Goal: Transaction & Acquisition: Purchase product/service

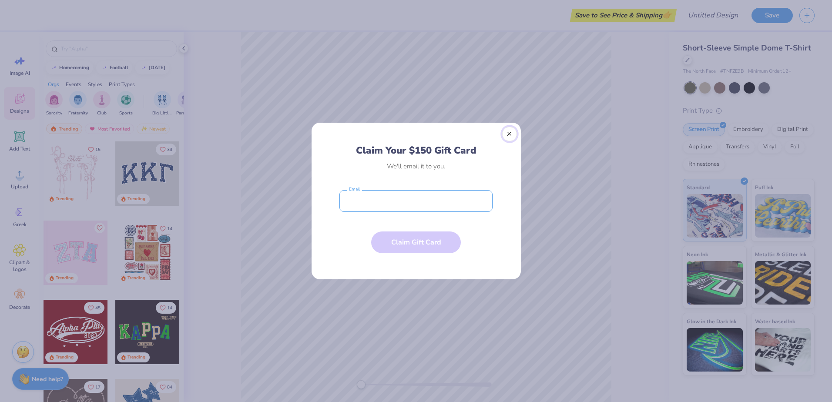
click at [511, 132] on button "Close" at bounding box center [509, 134] width 15 height 15
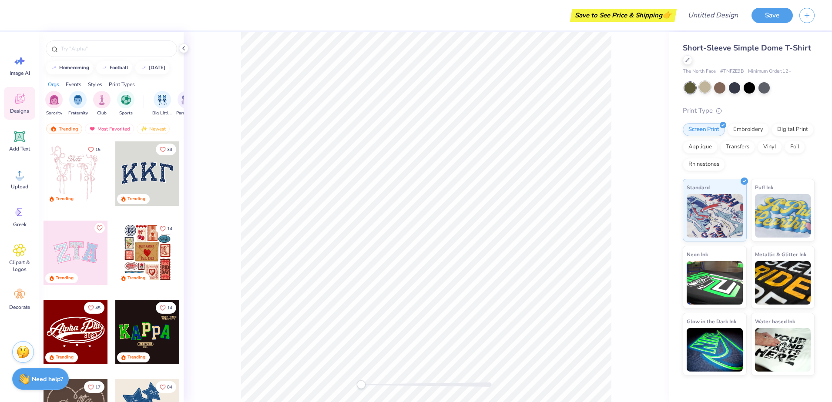
click at [703, 86] on div at bounding box center [704, 86] width 11 height 11
click at [720, 90] on div at bounding box center [719, 86] width 11 height 11
click at [733, 92] on div at bounding box center [734, 86] width 11 height 11
click at [763, 89] on div at bounding box center [764, 86] width 11 height 11
click at [688, 62] on div at bounding box center [688, 59] width 10 height 10
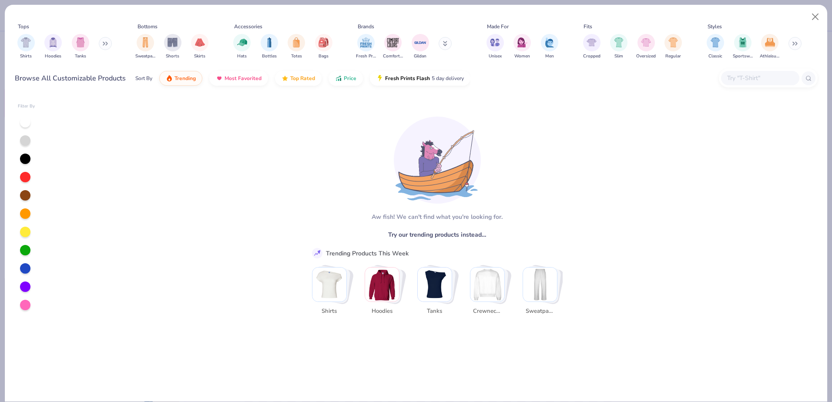
click at [327, 291] on img "Stack Card Button Shirts" at bounding box center [330, 285] width 34 height 34
click at [25, 214] on div at bounding box center [25, 213] width 10 height 10
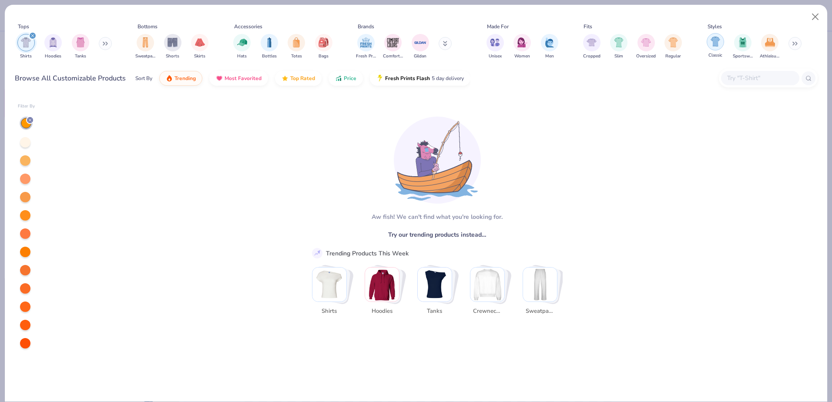
click at [714, 47] on img "filter for Classic" at bounding box center [716, 42] width 10 height 10
click at [29, 118] on icon at bounding box center [29, 120] width 5 height 5
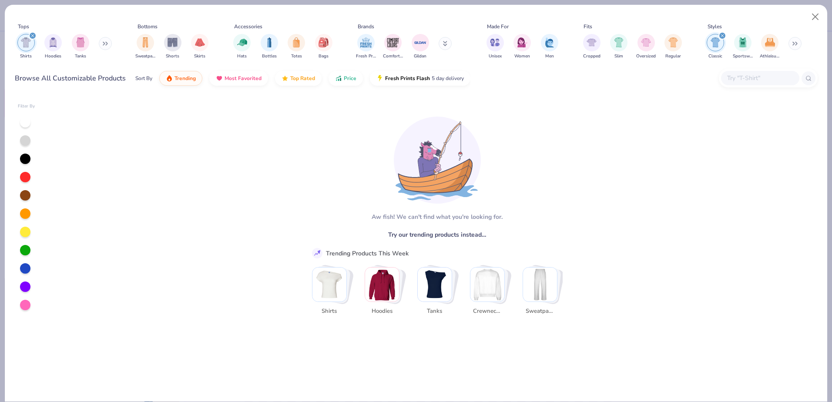
click at [26, 44] on img "filter for Shirts" at bounding box center [26, 42] width 10 height 10
click at [22, 38] on img "filter for Shirts" at bounding box center [26, 42] width 10 height 10
click at [31, 44] on div "filter for Shirts" at bounding box center [25, 42] width 17 height 17
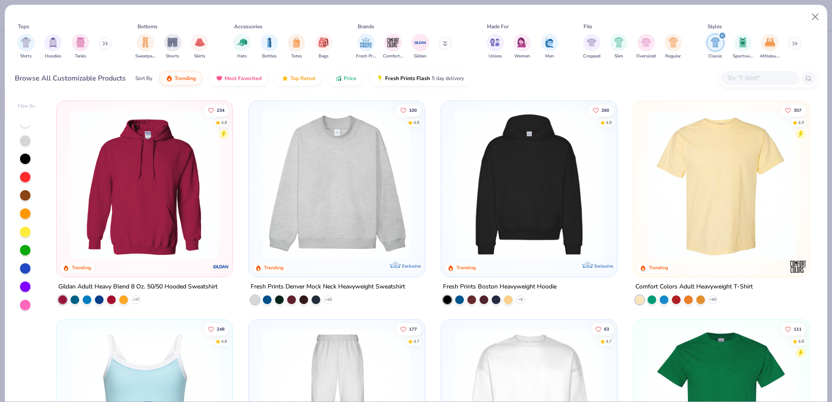
click at [795, 44] on icon at bounding box center [794, 43] width 5 height 4
drag, startPoint x: 678, startPoint y: 56, endPoint x: 409, endPoint y: 61, distance: 269.0
click at [409, 61] on div "Tops Shirts Hoodies Tanks Bottoms Sweatpants Shorts Skirts Accessories Hats Bot…" at bounding box center [416, 43] width 803 height 40
click at [816, 18] on button "Close" at bounding box center [815, 17] width 17 height 17
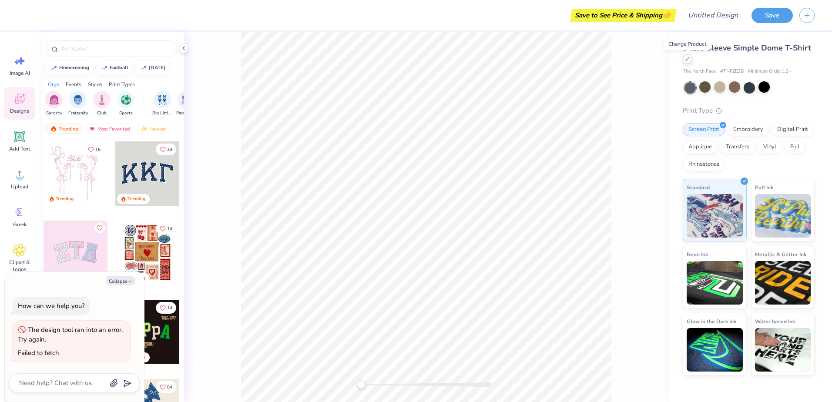
click at [688, 61] on icon at bounding box center [688, 59] width 4 height 4
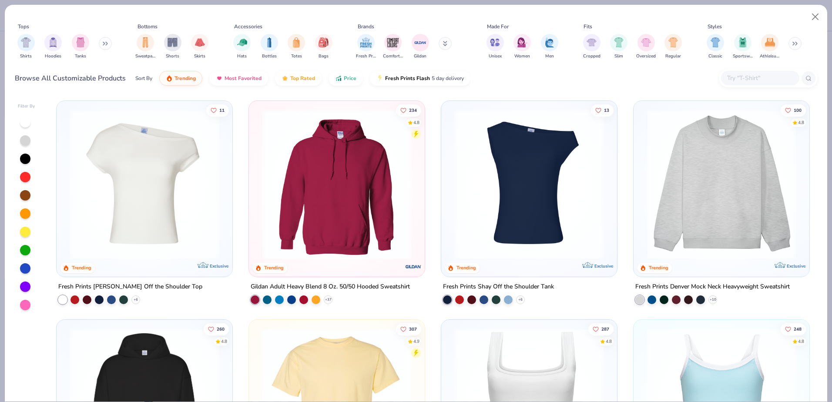
click at [796, 44] on icon at bounding box center [794, 43] width 5 height 4
click at [817, 46] on div "filter for Preppy" at bounding box center [824, 41] width 17 height 17
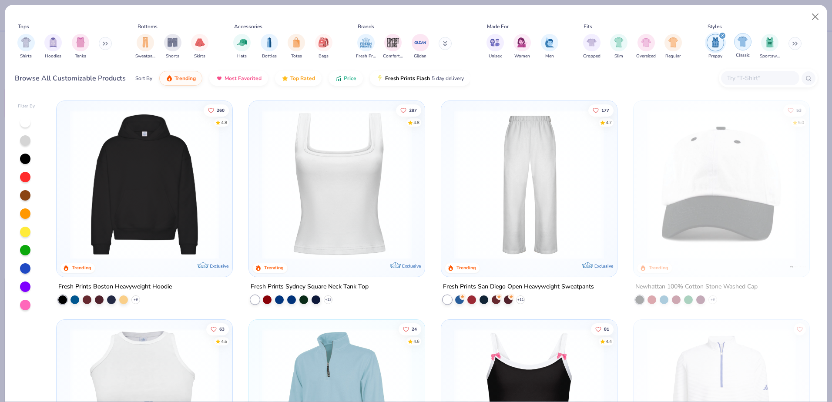
click at [743, 44] on img "filter for Classic" at bounding box center [743, 42] width 10 height 10
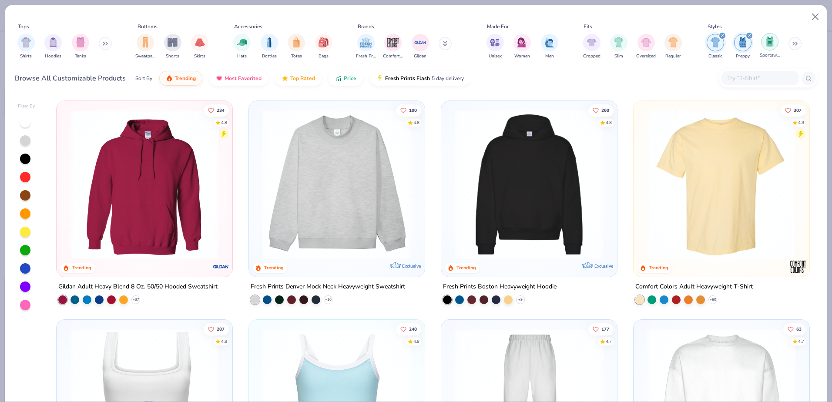
click at [767, 44] on img "filter for Sportswear" at bounding box center [770, 42] width 10 height 10
drag, startPoint x: 743, startPoint y: 33, endPoint x: 740, endPoint y: 46, distance: 13.0
click at [743, 34] on div "Sportswear Classic Preppy" at bounding box center [754, 46] width 100 height 32
click at [740, 46] on img "filter for Classic" at bounding box center [743, 42] width 10 height 10
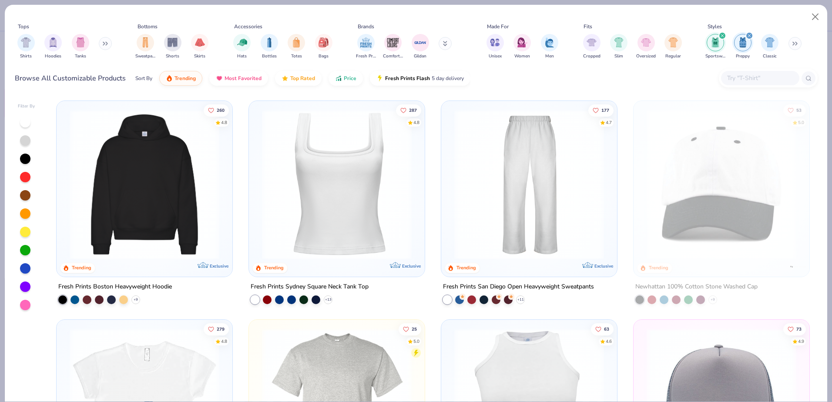
click at [716, 38] on img "filter for Sportswear" at bounding box center [716, 42] width 10 height 10
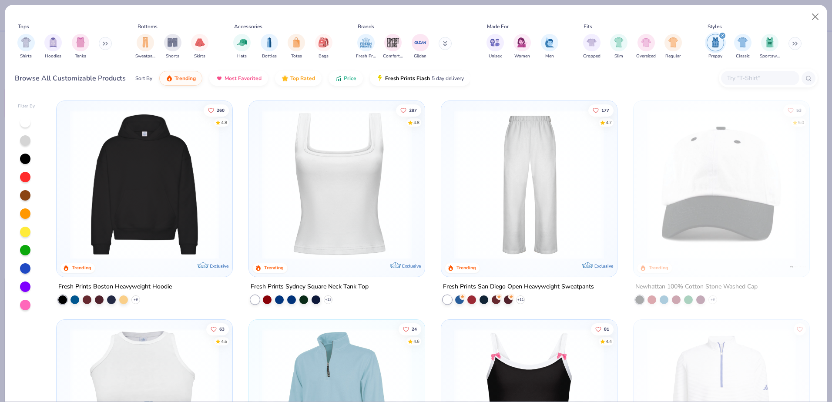
click at [719, 47] on img "filter for Preppy" at bounding box center [716, 42] width 10 height 10
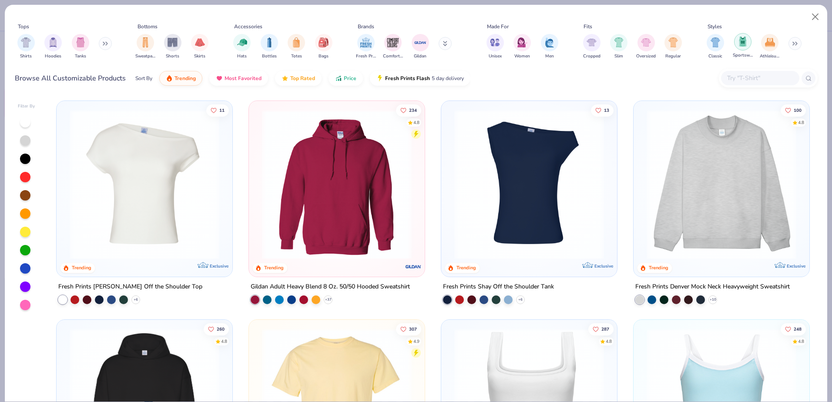
click at [744, 44] on img "filter for Sportswear" at bounding box center [743, 42] width 10 height 10
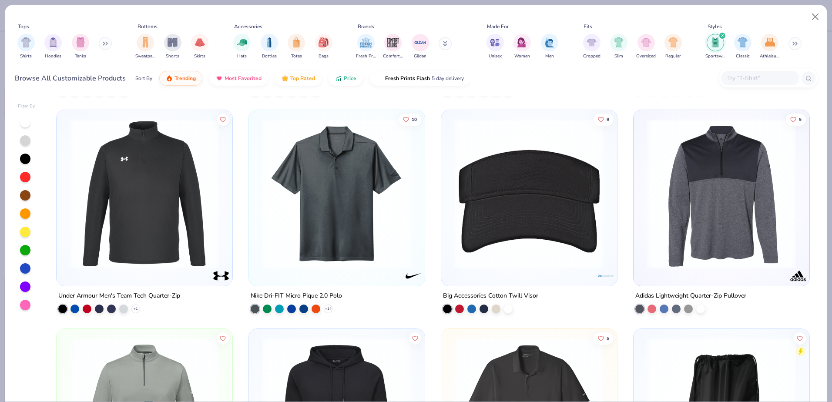
scroll to position [1088, 0]
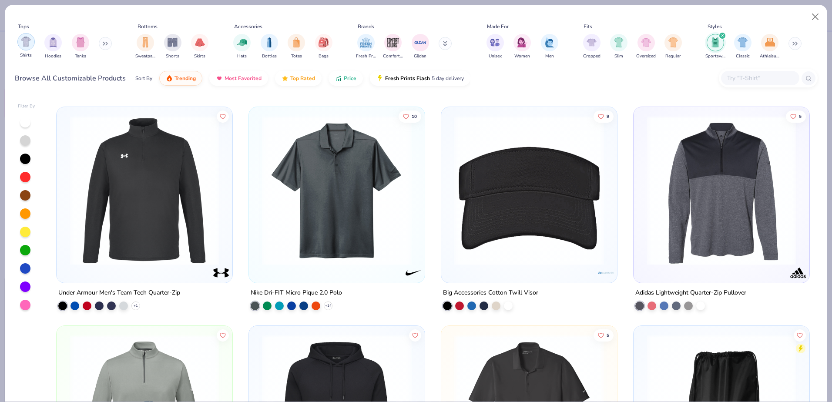
click at [25, 42] on img "filter for Shirts" at bounding box center [26, 42] width 10 height 10
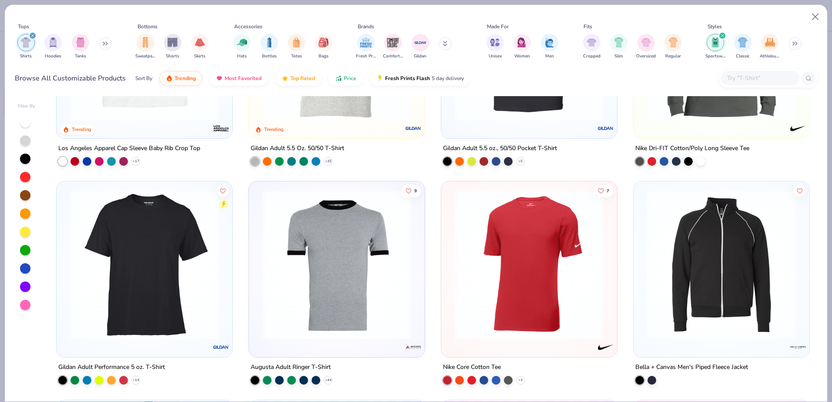
scroll to position [218, 0]
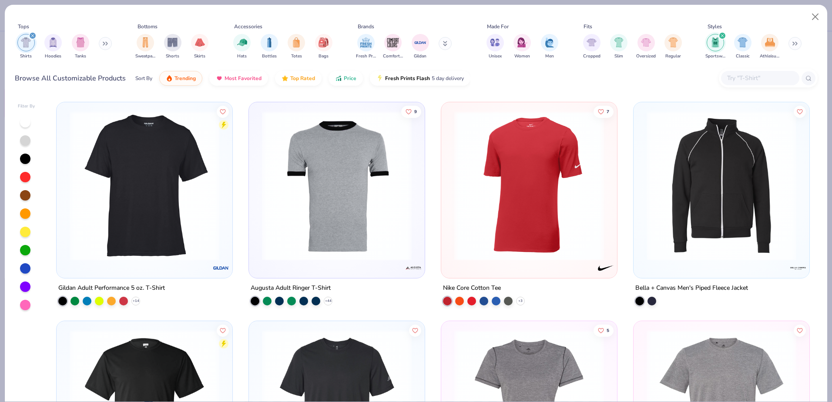
click at [356, 209] on img at bounding box center [337, 186] width 158 height 150
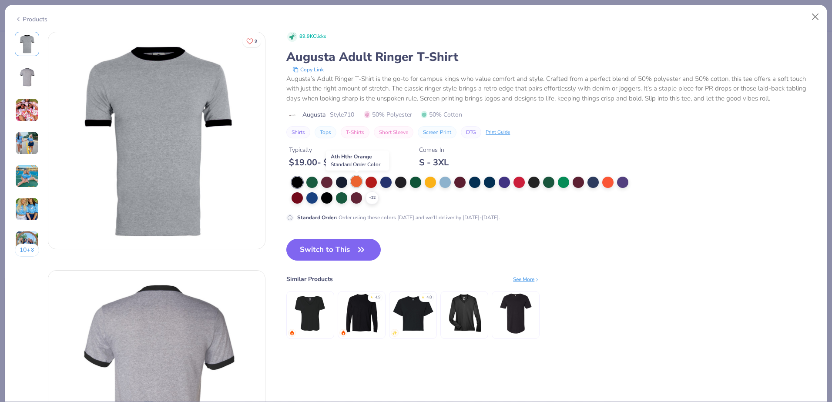
click at [356, 179] on div at bounding box center [356, 181] width 11 height 11
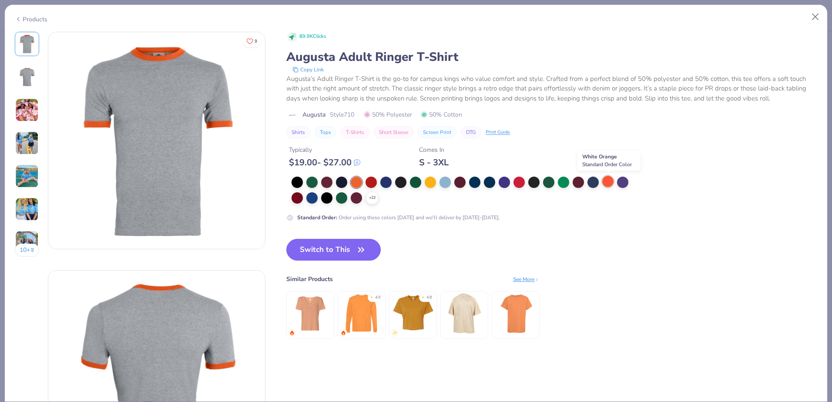
click at [611, 184] on div at bounding box center [607, 181] width 11 height 11
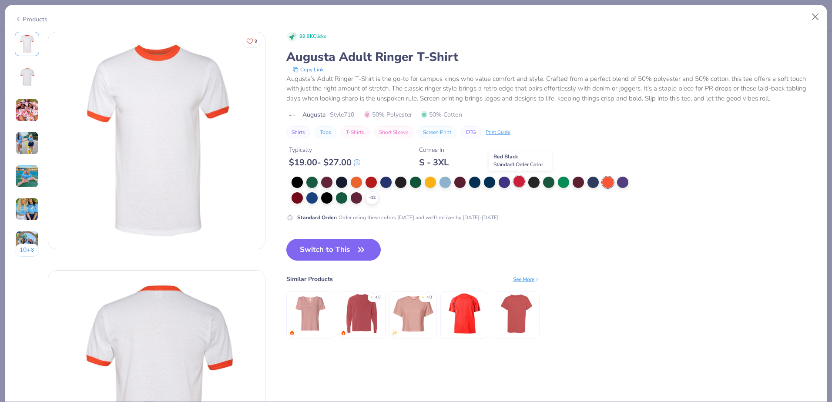
click at [520, 183] on div at bounding box center [519, 181] width 11 height 11
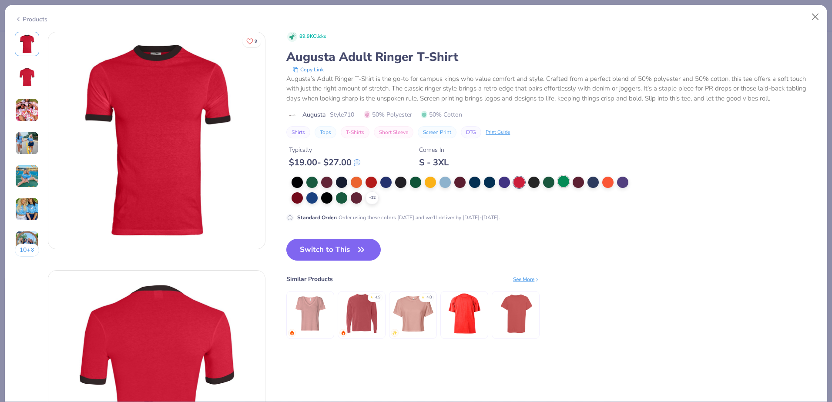
click at [563, 184] on div at bounding box center [563, 181] width 11 height 11
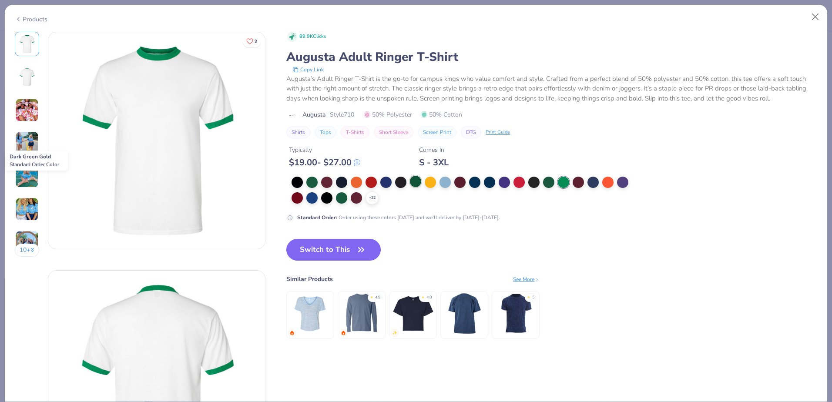
click at [414, 182] on div at bounding box center [415, 181] width 11 height 11
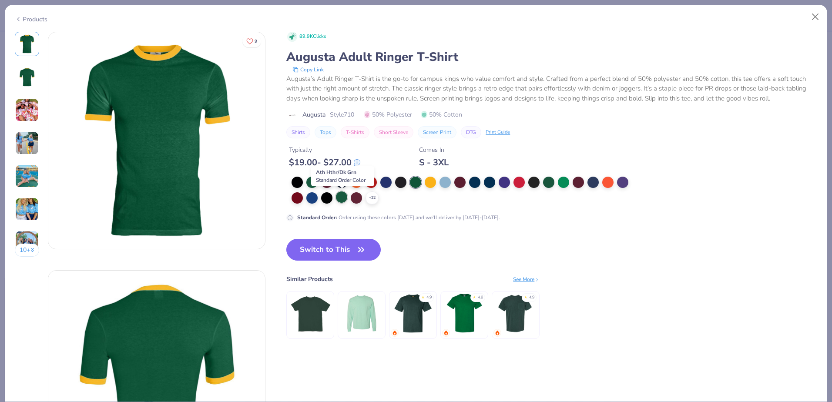
click at [343, 201] on div at bounding box center [341, 197] width 11 height 11
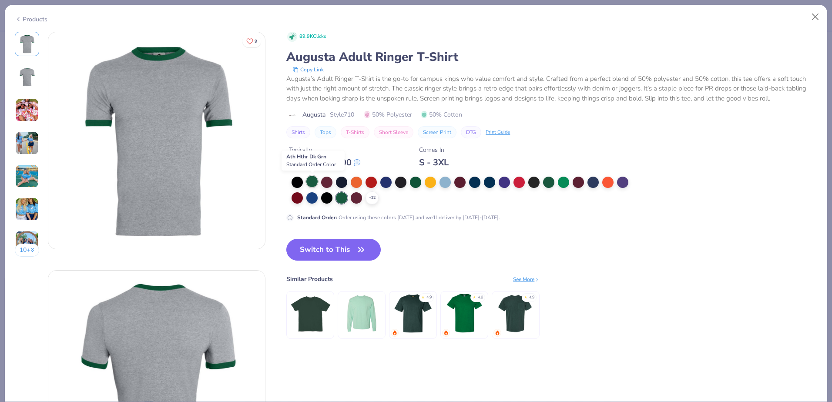
click at [313, 183] on div at bounding box center [311, 181] width 11 height 11
click at [342, 200] on div at bounding box center [341, 197] width 11 height 11
click at [310, 183] on div at bounding box center [311, 181] width 11 height 11
type textarea "x"
click at [374, 198] on icon at bounding box center [372, 198] width 7 height 7
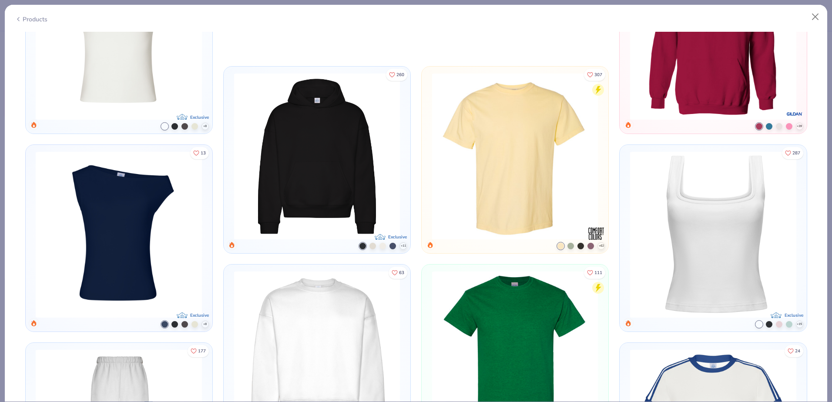
scroll to position [2960, 0]
